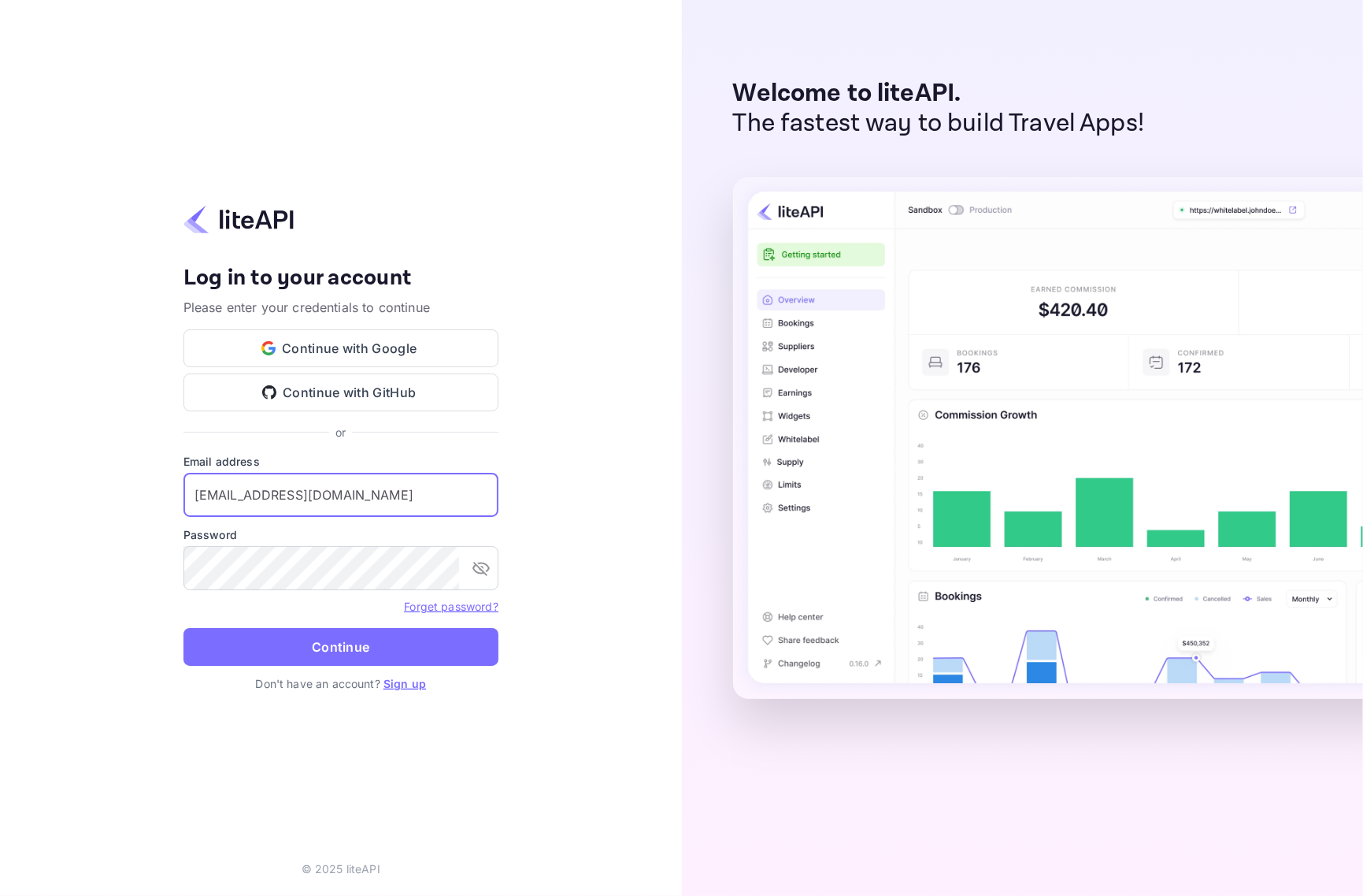
type input "services@withjoy.com"
click at [347, 670] on form "Email address services@withjoy.com ​ Password ​ Forget password? Continue" at bounding box center [341, 563] width 315 height 222
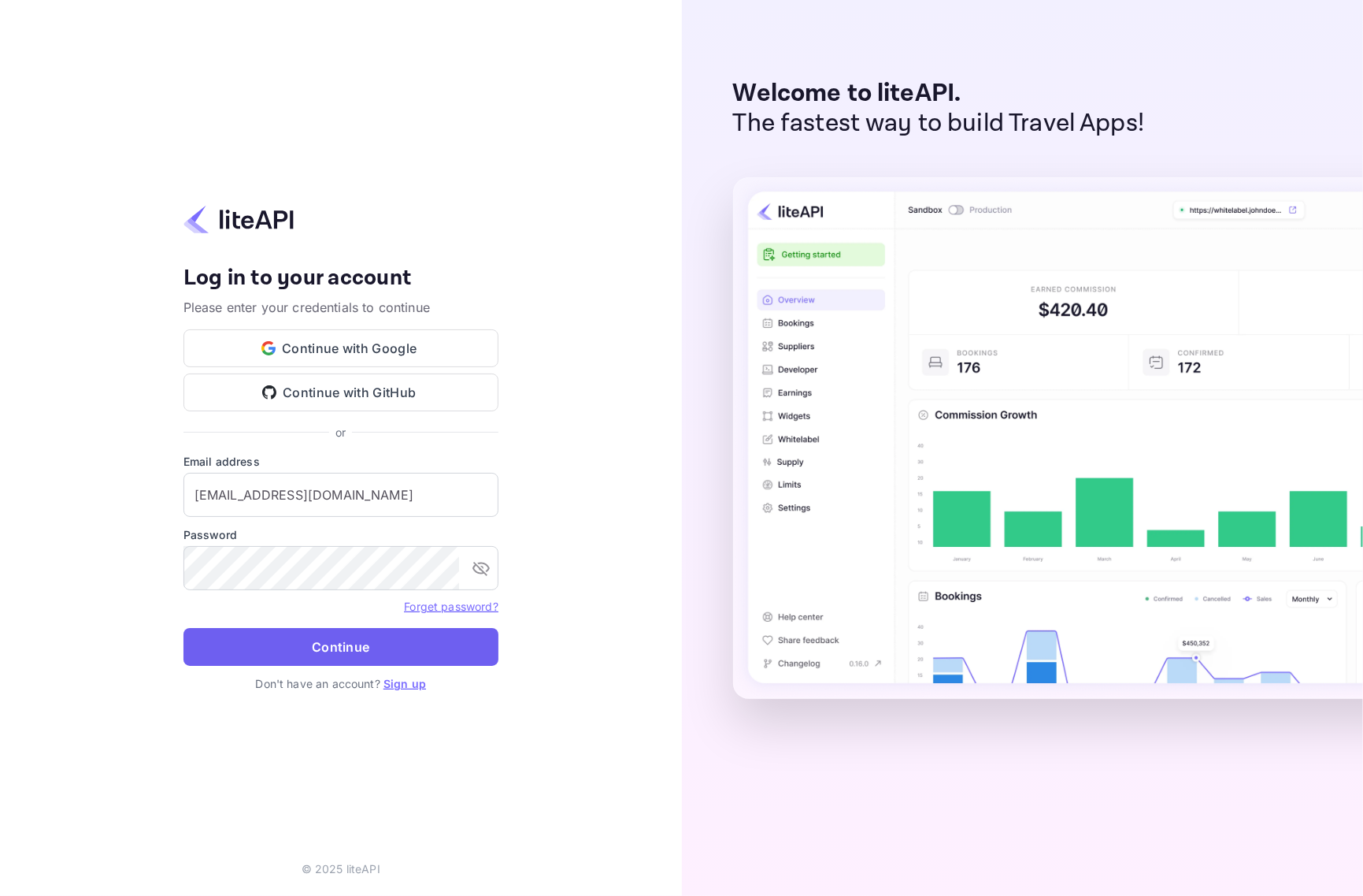
click at [349, 656] on button "Continue" at bounding box center [341, 646] width 315 height 37
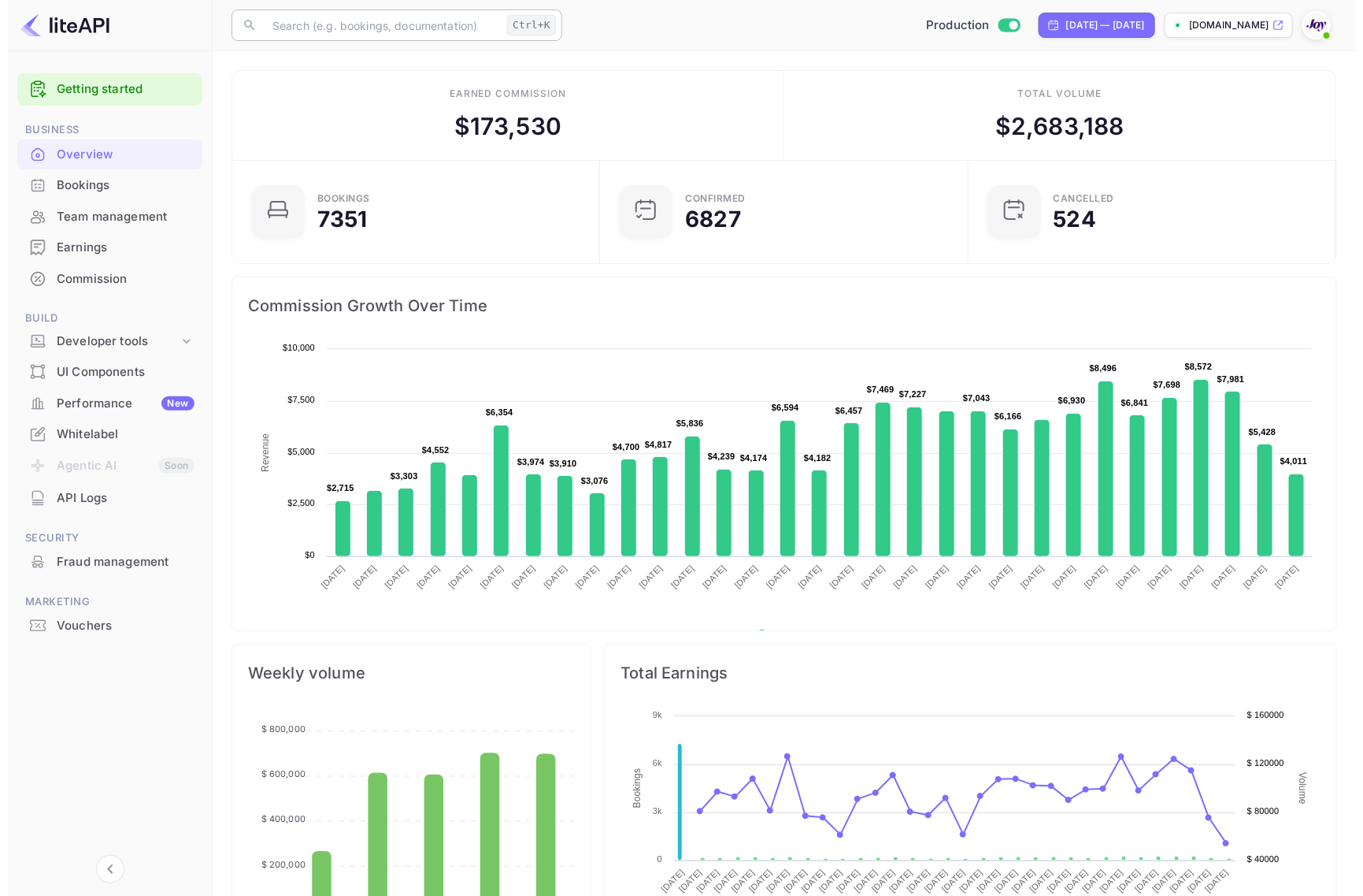
scroll to position [15, 15]
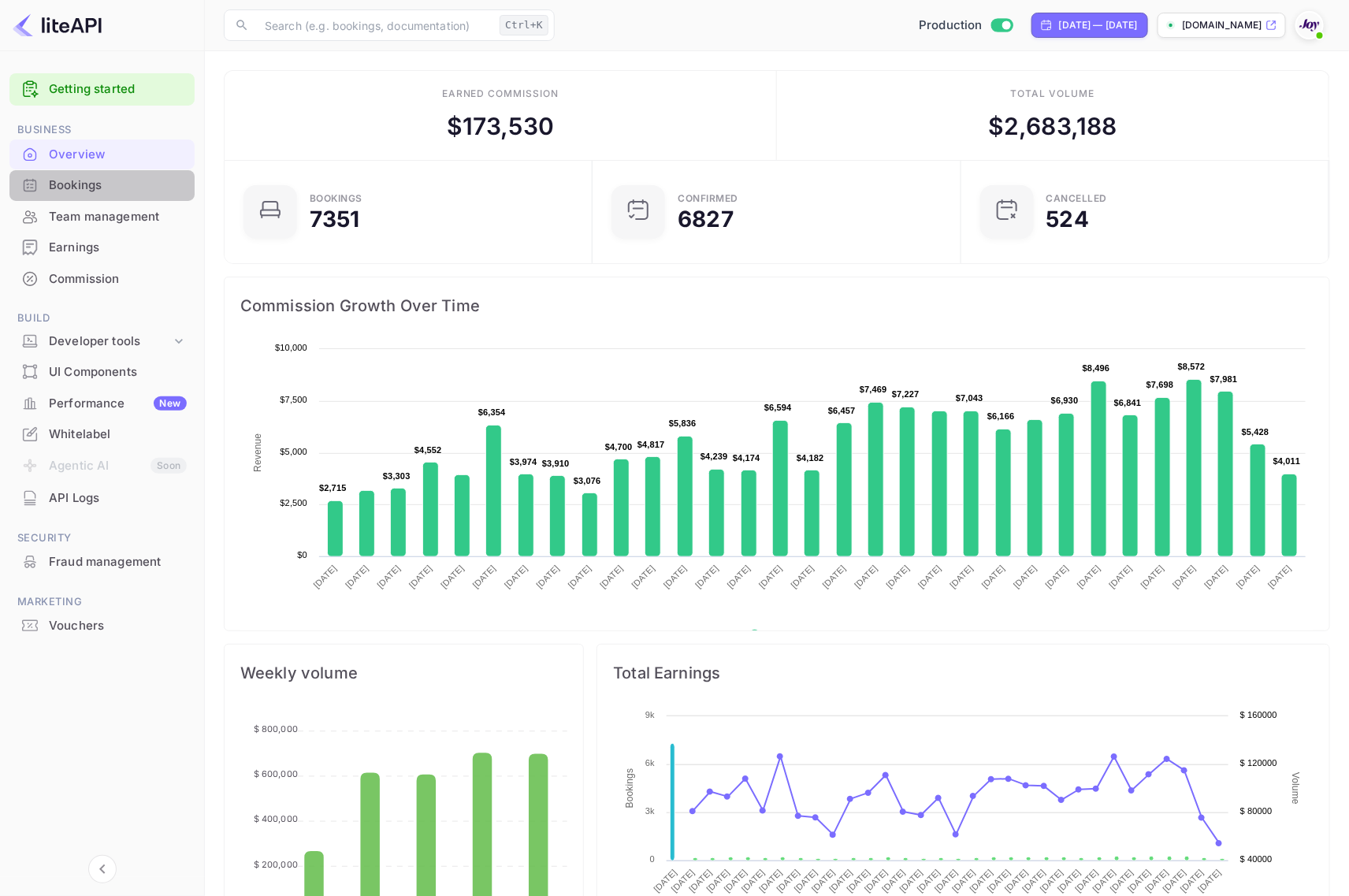
click at [130, 189] on div "Bookings" at bounding box center [117, 186] width 137 height 18
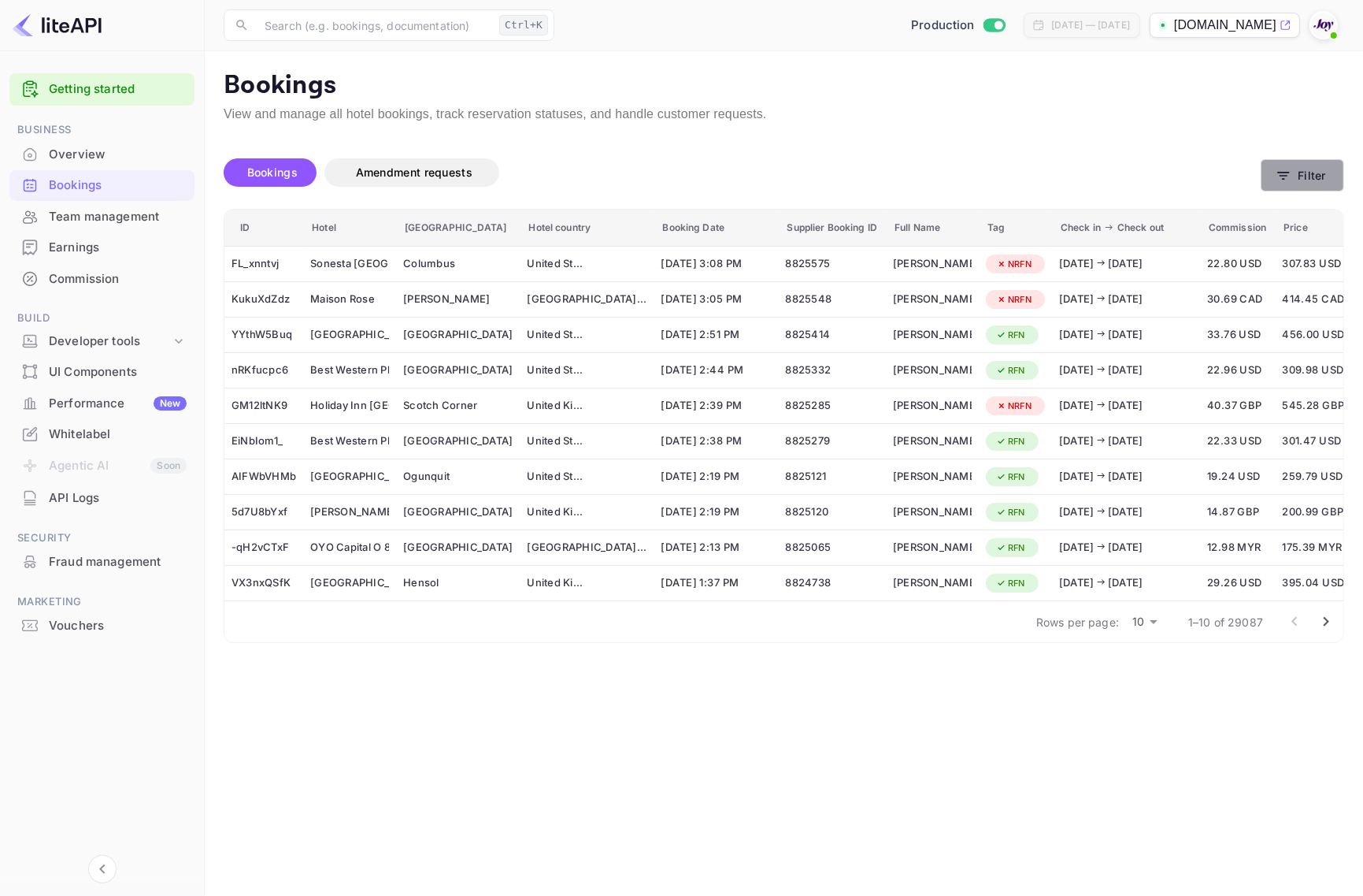
click at [1301, 182] on button "Filter" at bounding box center [1302, 176] width 84 height 33
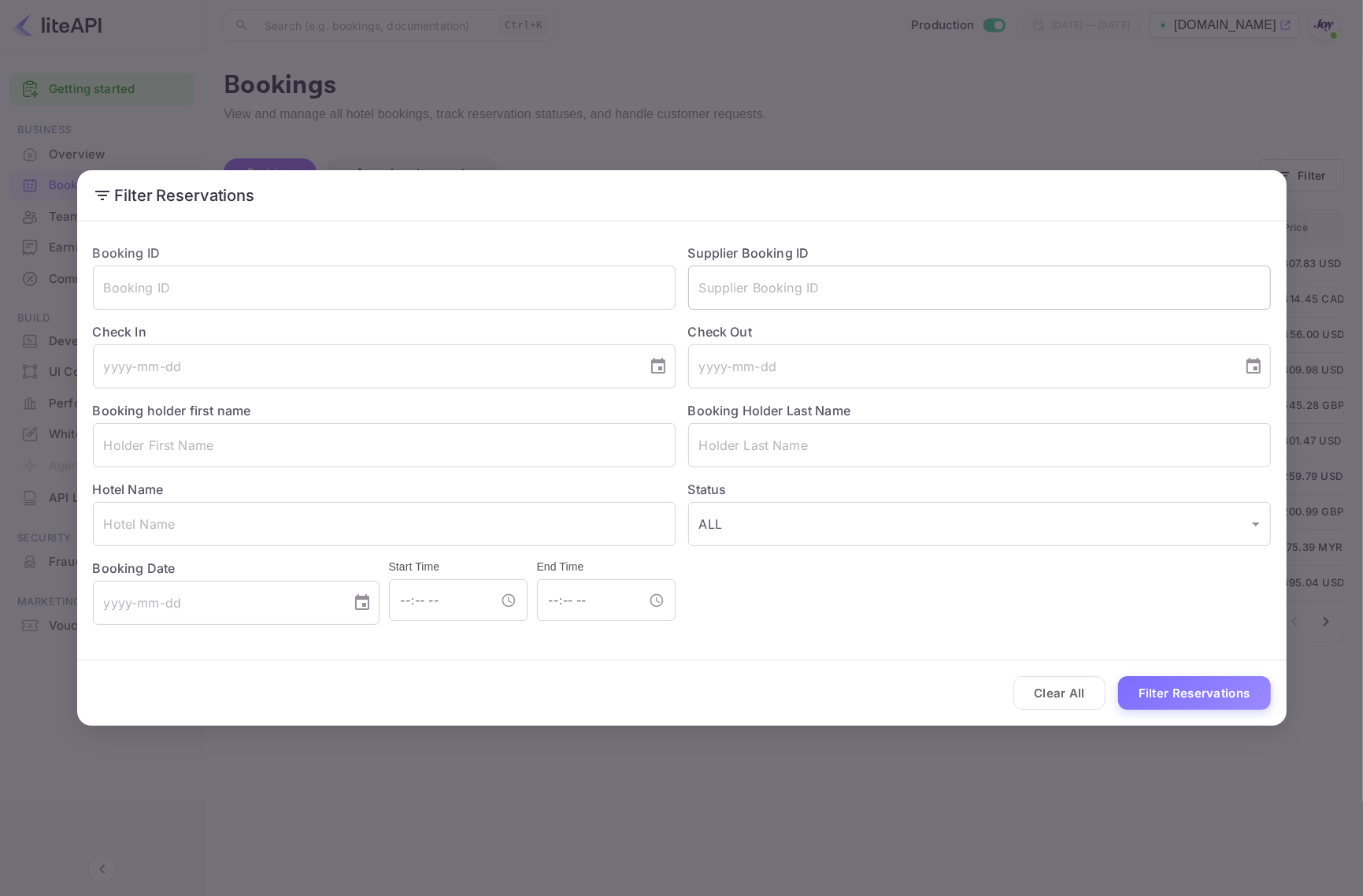
click at [826, 282] on input "text" at bounding box center [979, 287] width 582 height 44
paste input "8795601"
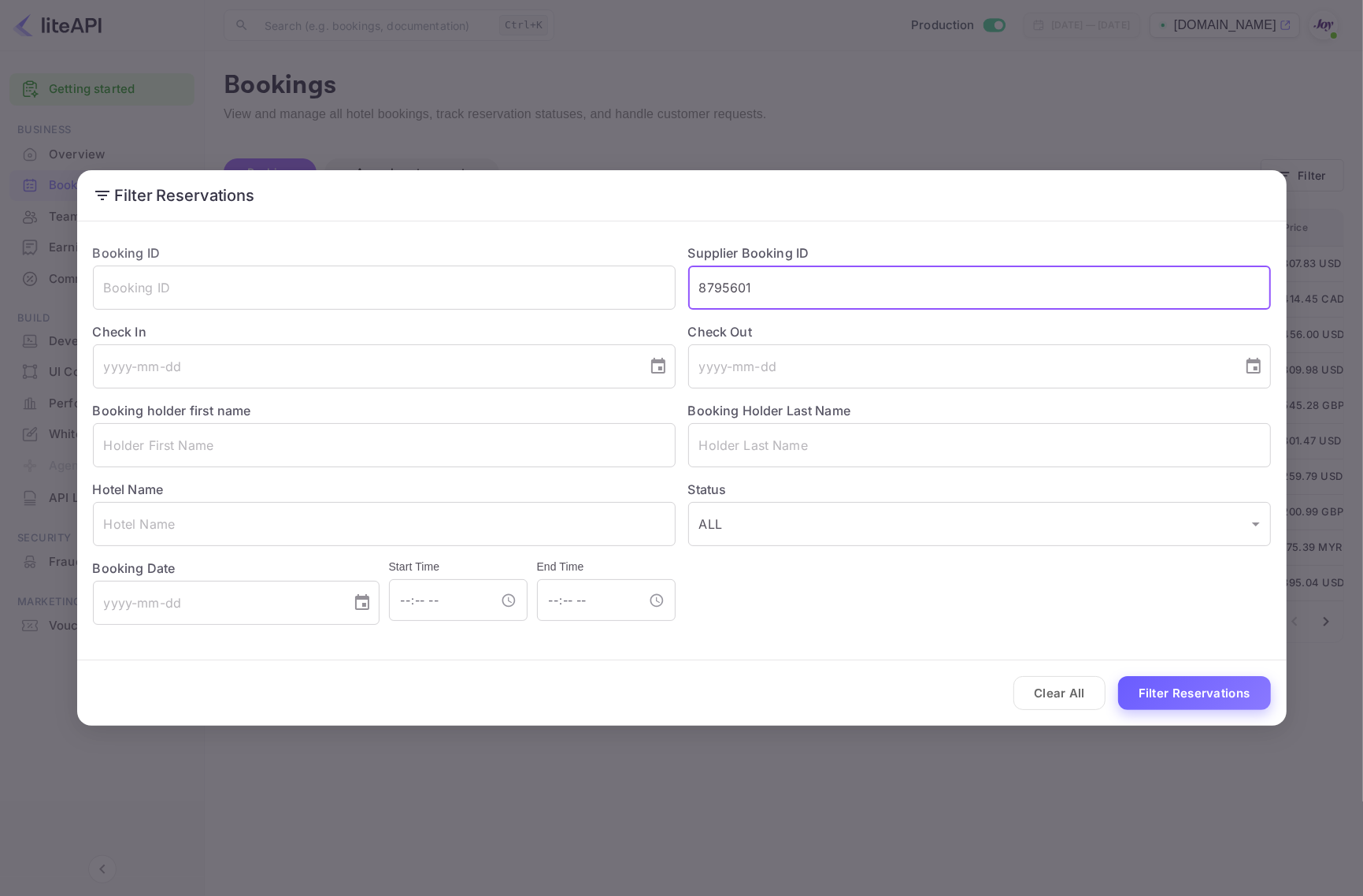
type input "8795601"
click at [1182, 697] on button "Filter Reservations" at bounding box center [1195, 692] width 153 height 34
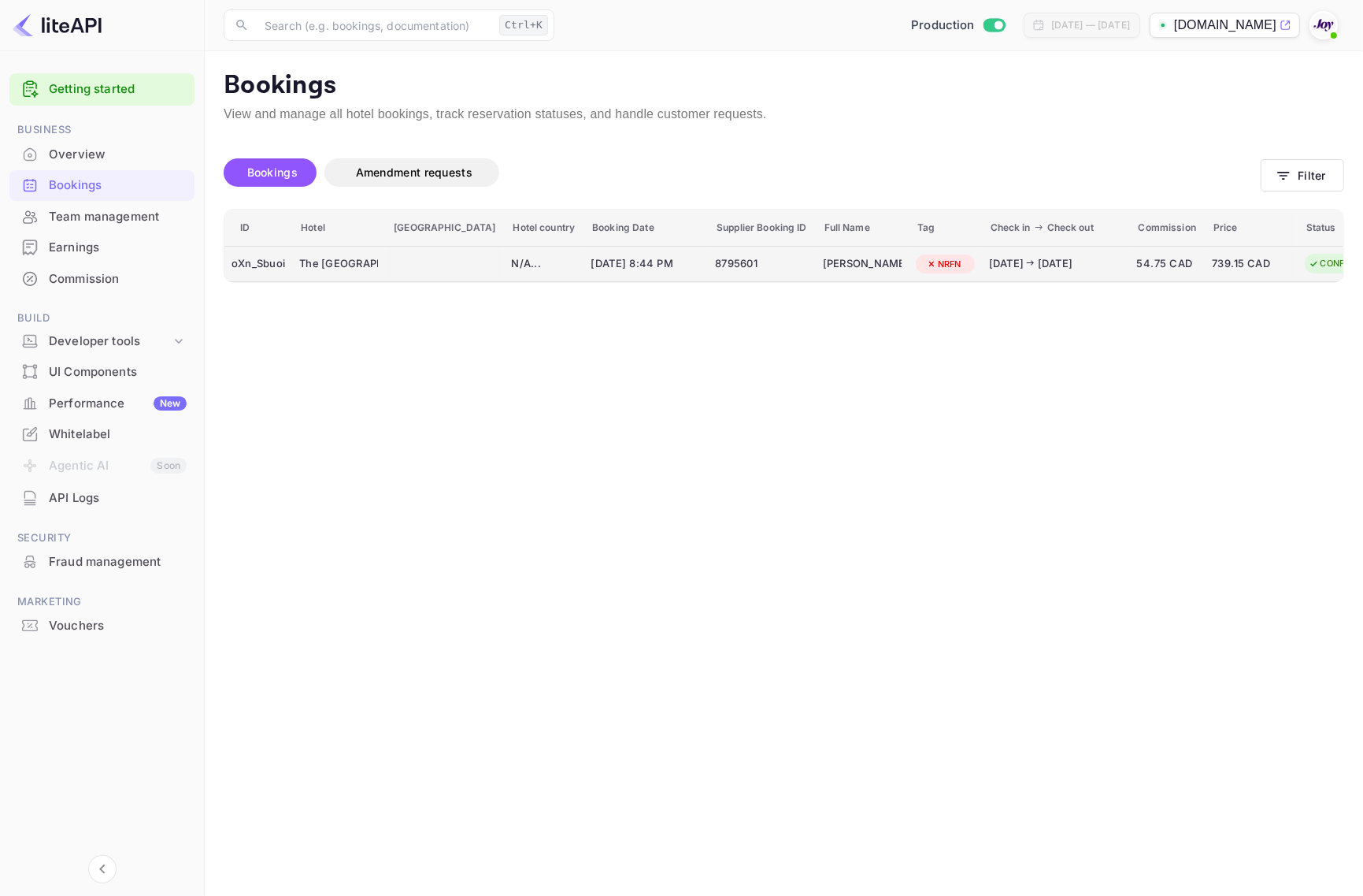
click at [261, 264] on div "oXn_Sbuoi" at bounding box center [259, 263] width 54 height 25
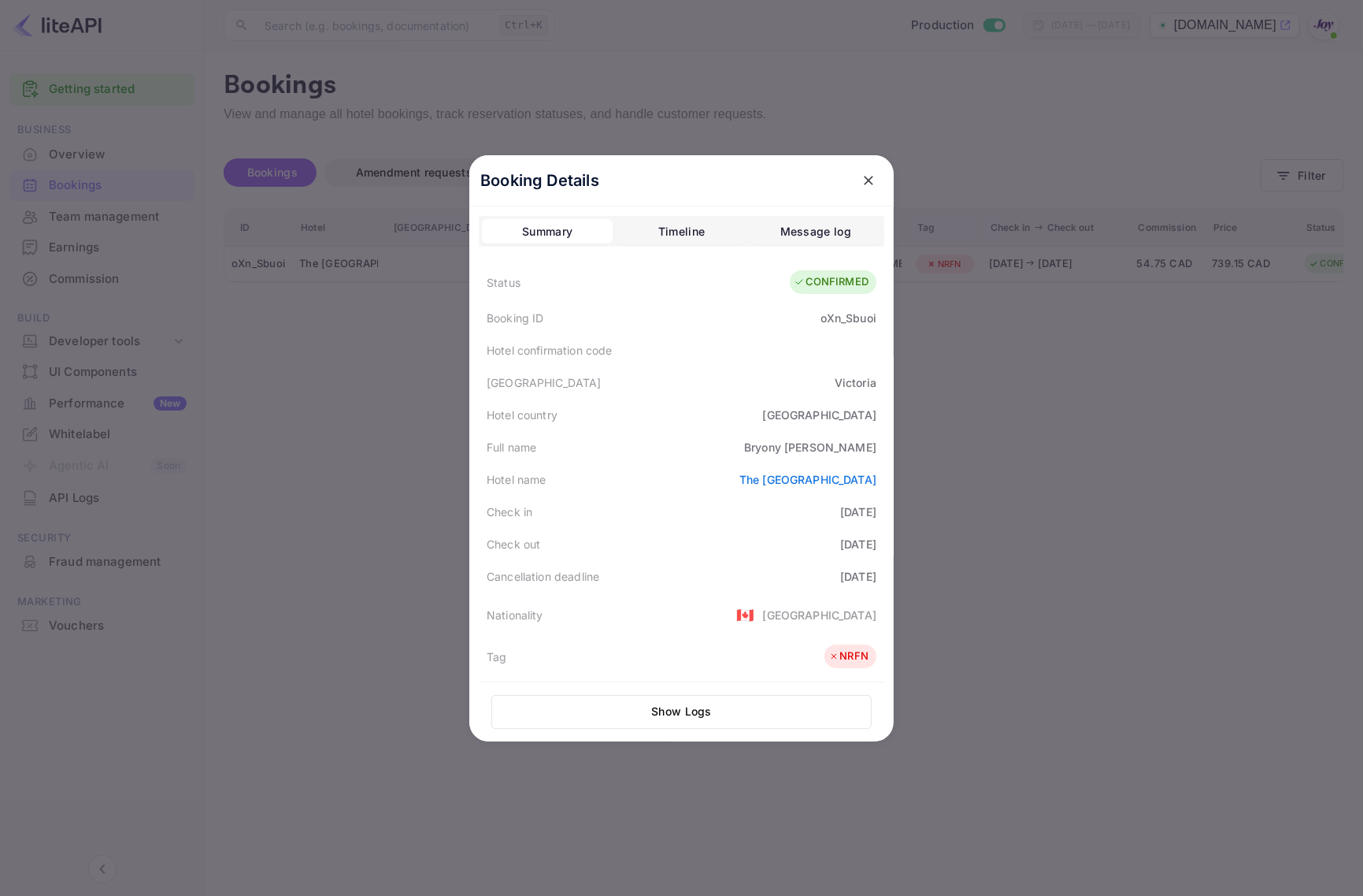
click at [375, 450] on div at bounding box center [682, 448] width 1363 height 896
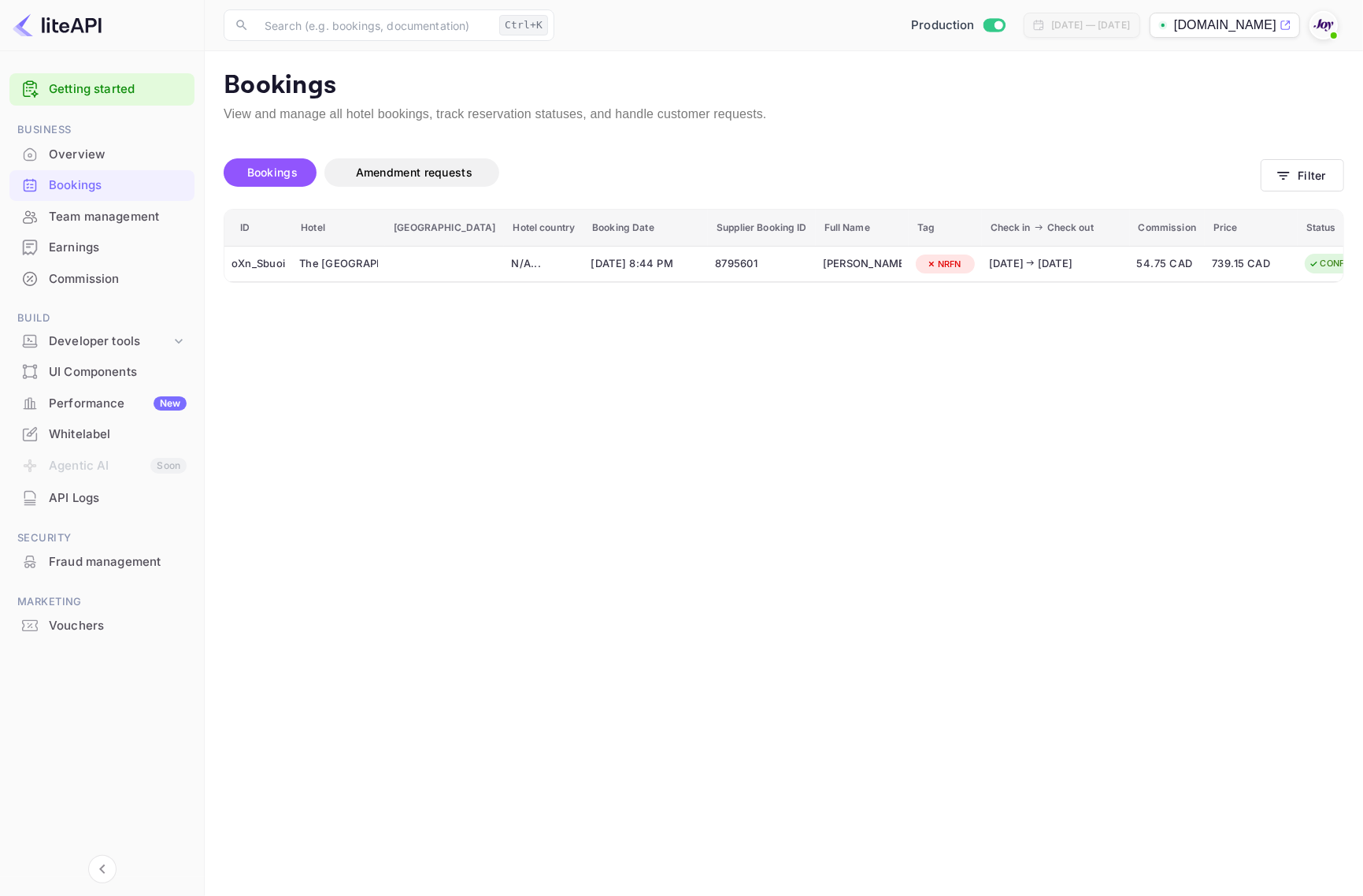
drag, startPoint x: 748, startPoint y: 488, endPoint x: 748, endPoint y: 439, distance: 49.0
click at [755, 482] on main "Bookings View and manage all hotel bookings, track reservation statuses, and ha…" at bounding box center [783, 473] width 1158 height 844
click at [1325, 174] on button "Filter" at bounding box center [1302, 176] width 84 height 33
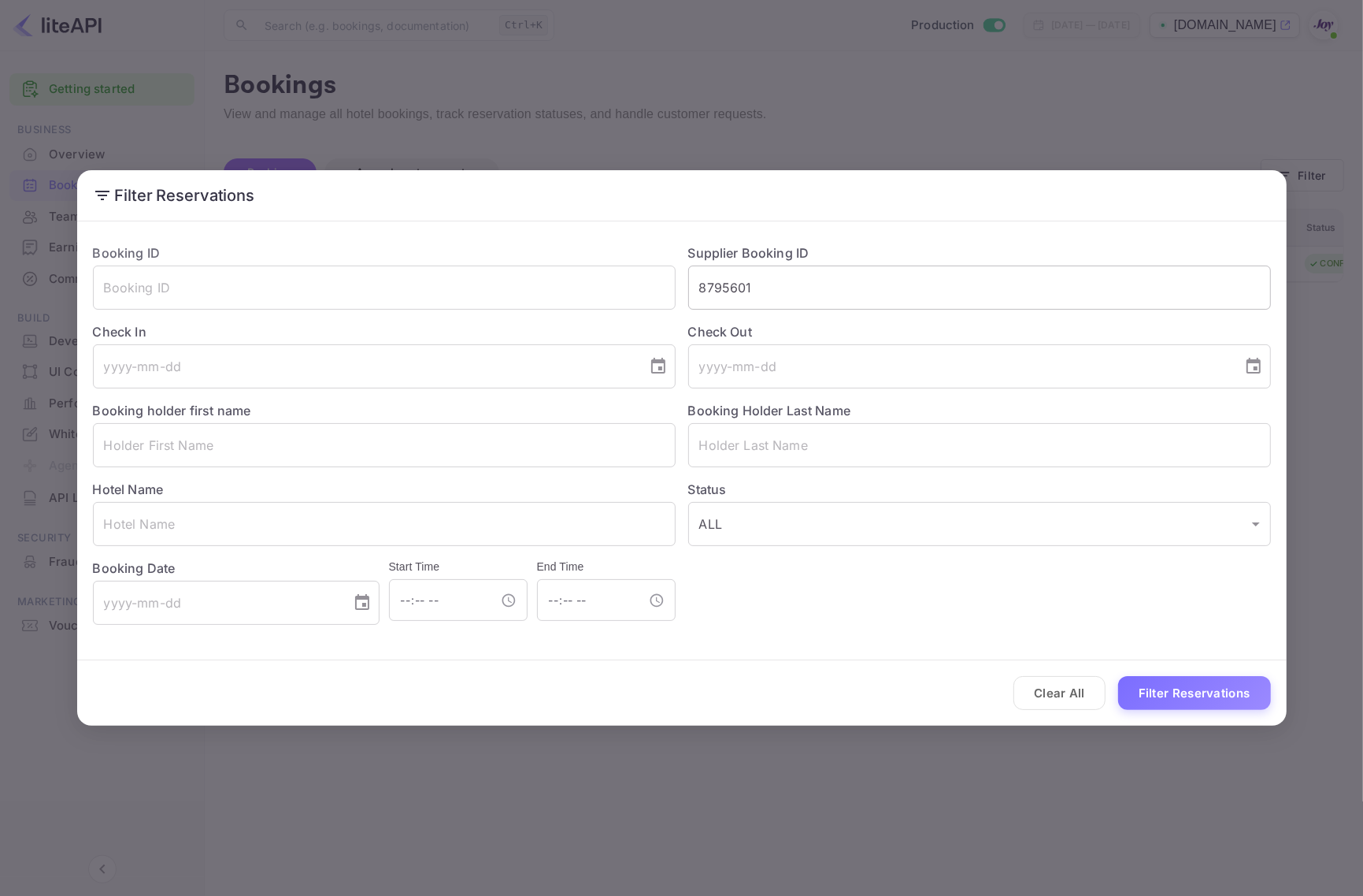
click at [745, 297] on input "8795601" at bounding box center [979, 287] width 582 height 44
click at [746, 296] on input "8795601" at bounding box center [979, 287] width 582 height 44
click at [1141, 699] on button "Filter Reservations" at bounding box center [1195, 692] width 153 height 34
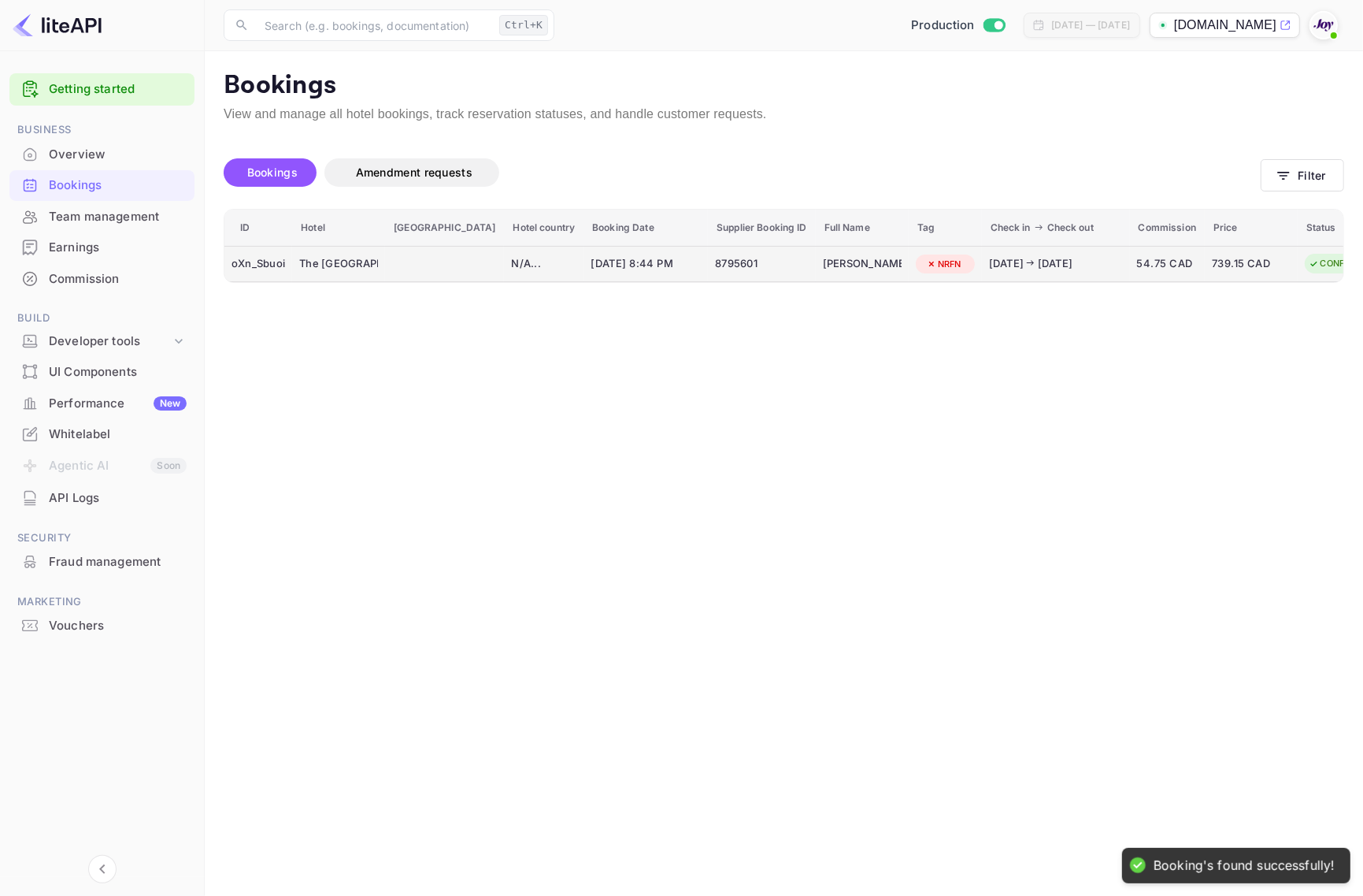
click at [254, 261] on div "oXn_Sbuoi" at bounding box center [259, 263] width 54 height 25
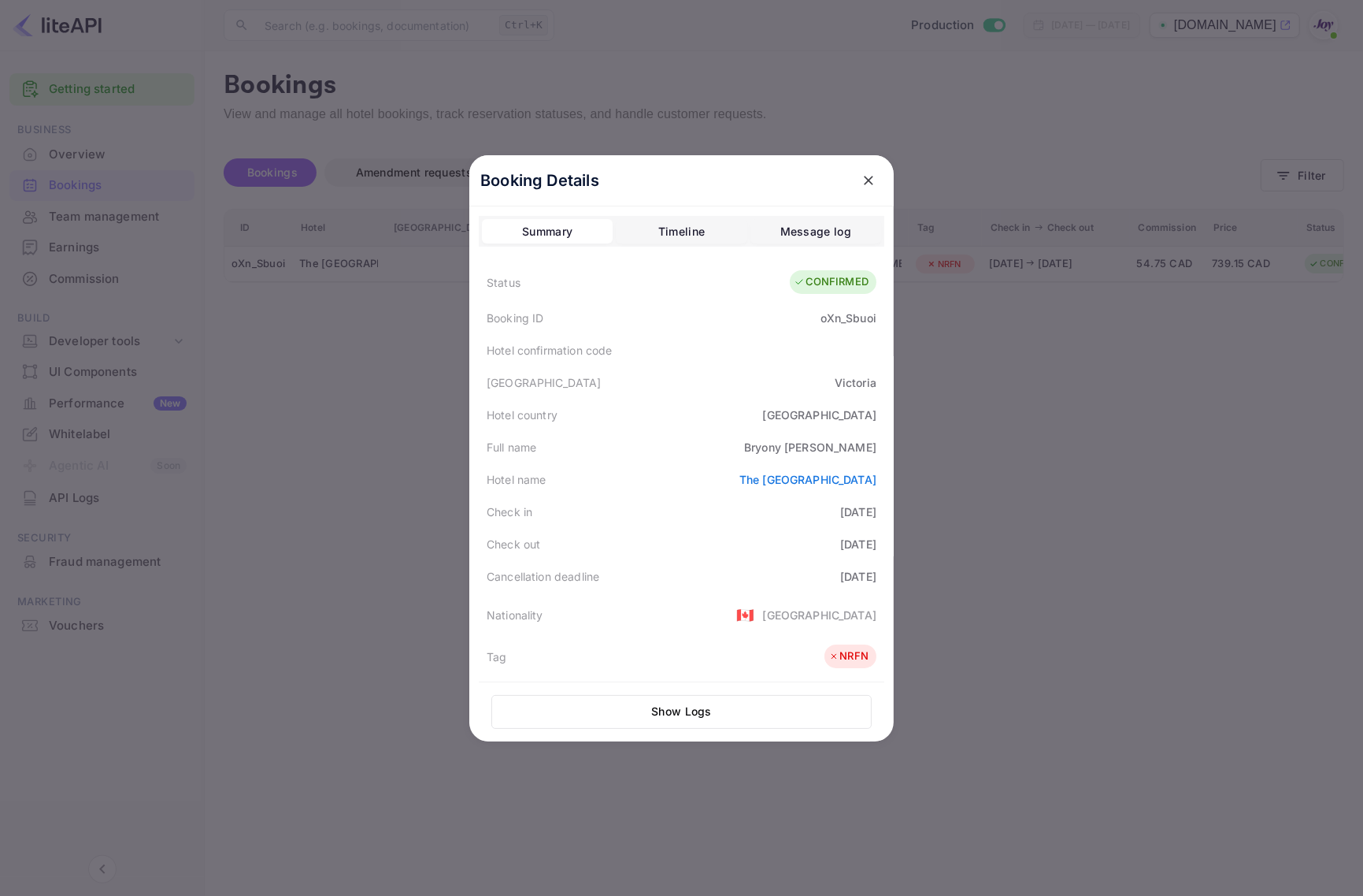
click at [119, 768] on div at bounding box center [682, 448] width 1363 height 896
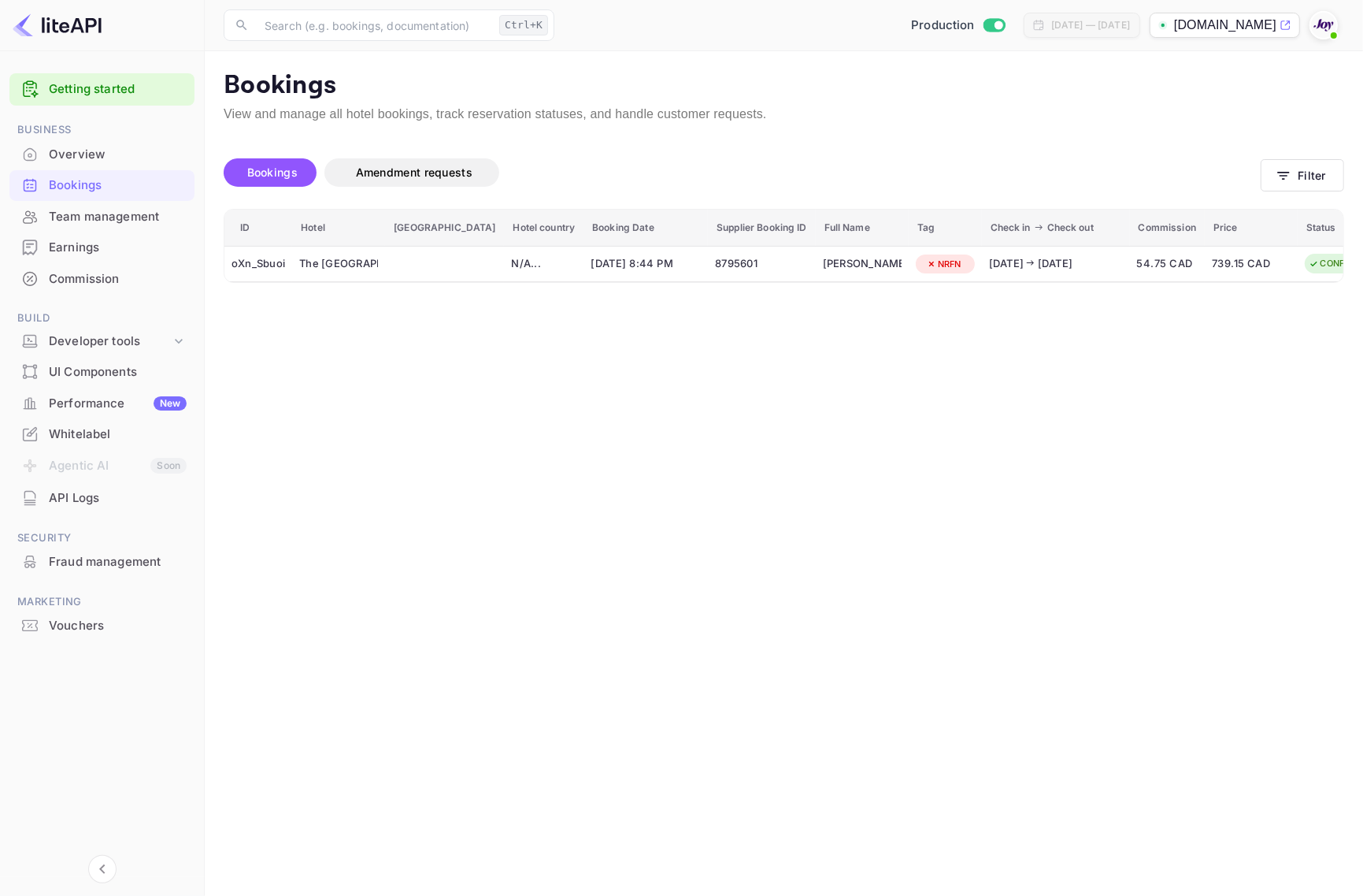
drag, startPoint x: 875, startPoint y: 680, endPoint x: 775, endPoint y: 679, distance: 100.0
click at [875, 680] on main "Bookings View and manage all hotel bookings, track reservation statuses, and ha…" at bounding box center [783, 473] width 1158 height 844
